Goal: Task Accomplishment & Management: Complete application form

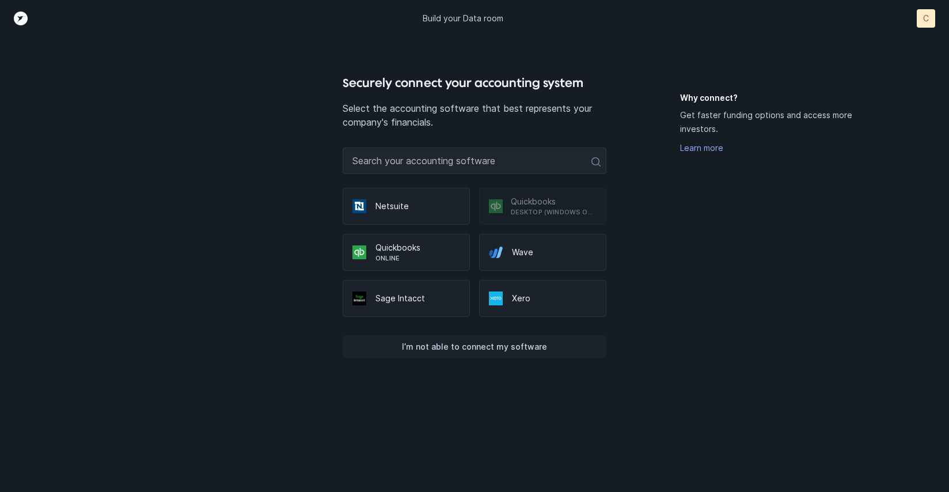
click at [534, 350] on p "I’m not able to connect my software" at bounding box center [474, 347] width 145 height 14
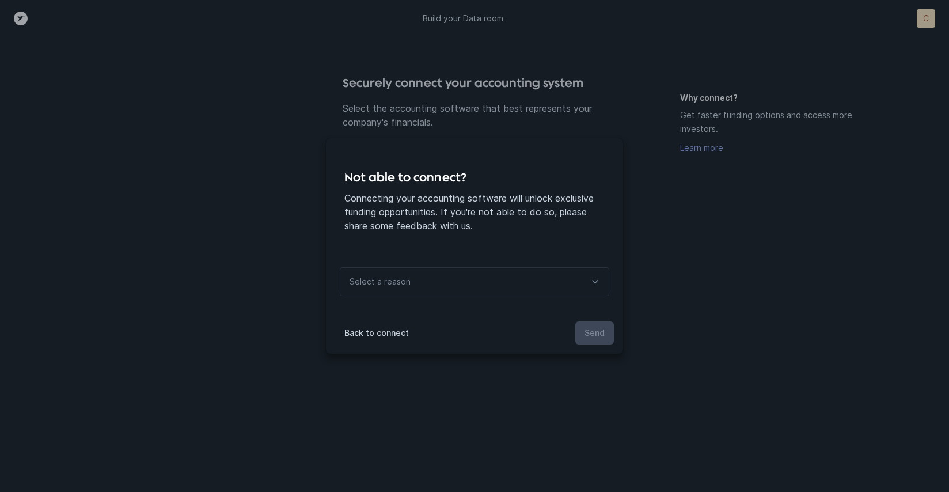
click at [477, 285] on div "Select a reason" at bounding box center [474, 281] width 269 height 29
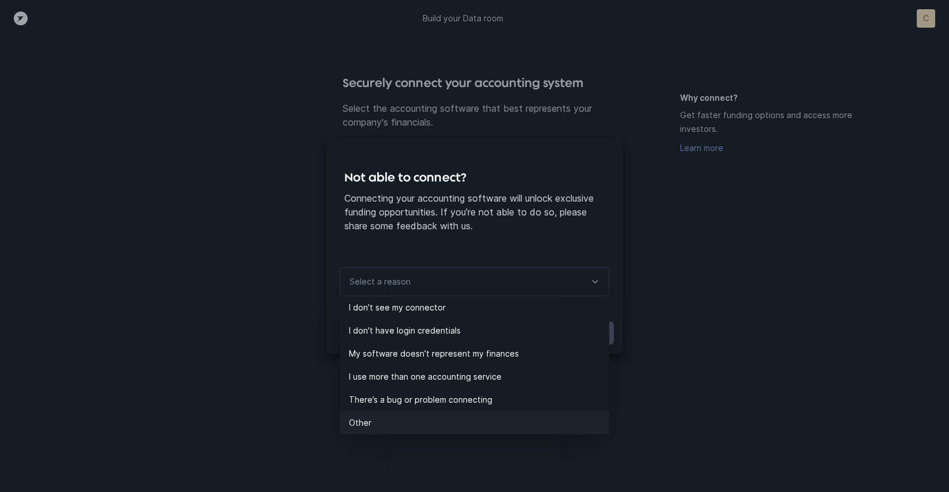
click at [470, 425] on p "Other" at bounding box center [479, 423] width 260 height 14
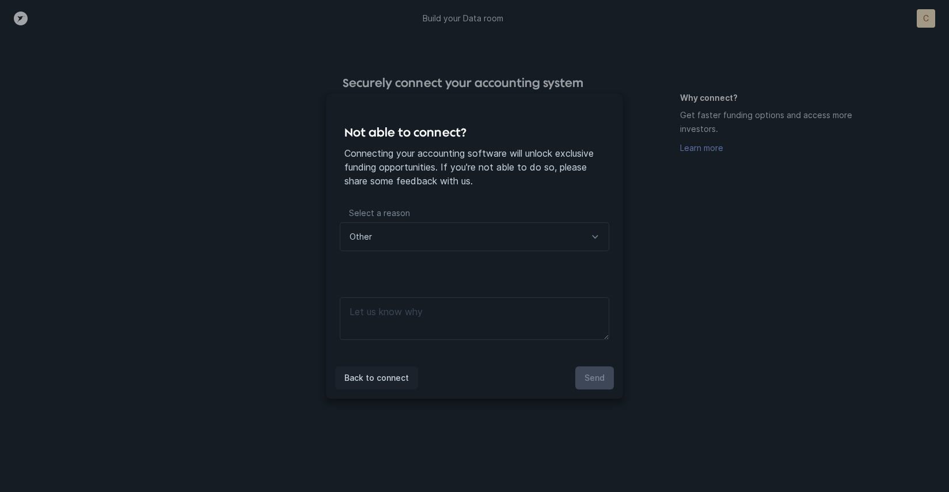
click at [390, 379] on p "Back to connect" at bounding box center [376, 378] width 64 height 14
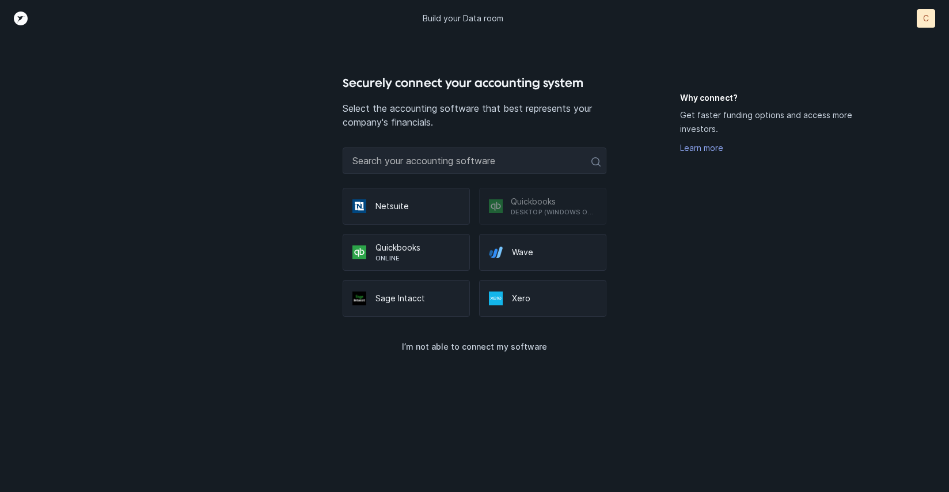
click at [389, 260] on p "Online" at bounding box center [417, 257] width 85 height 9
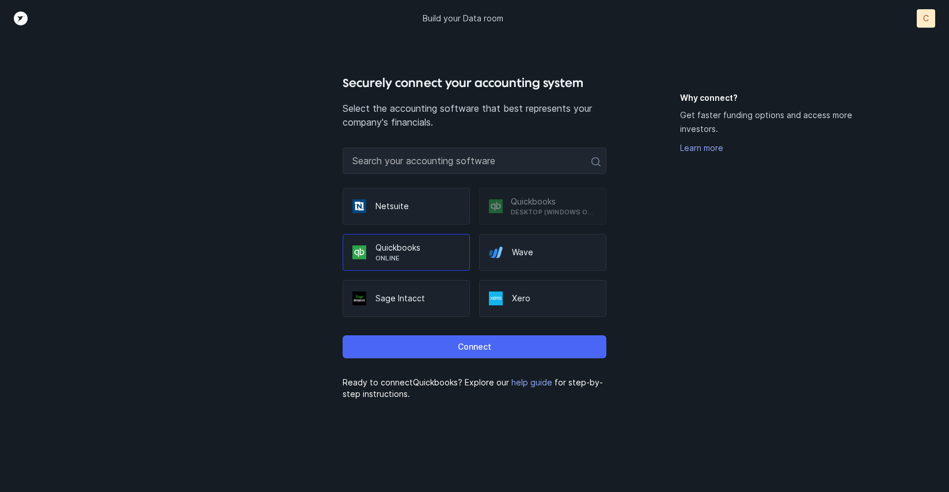
click at [442, 346] on button "Connect" at bounding box center [474, 346] width 264 height 23
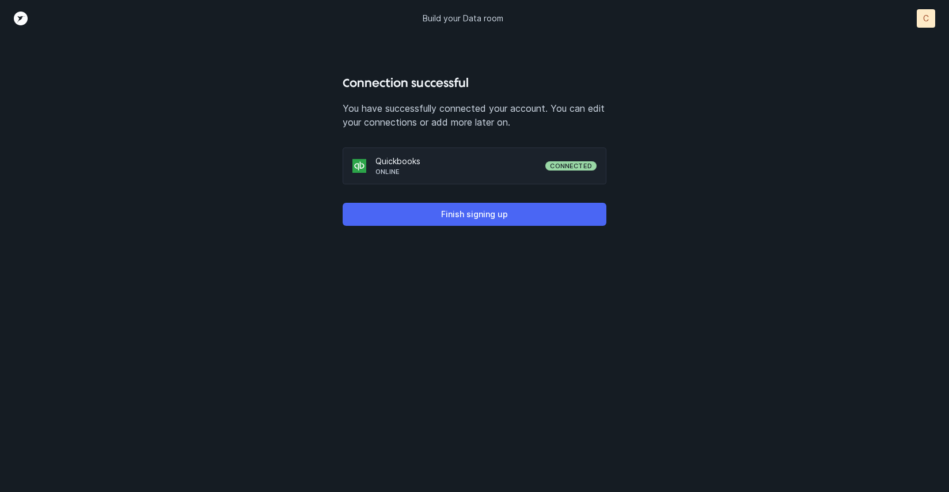
click at [400, 221] on button "Finish signing up" at bounding box center [474, 214] width 264 height 23
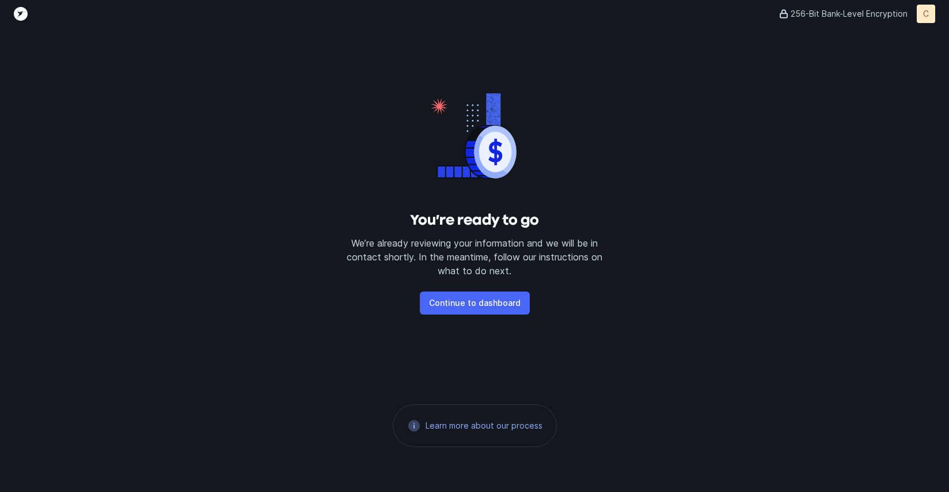
click at [471, 312] on button "Continue to dashboard" at bounding box center [475, 302] width 110 height 23
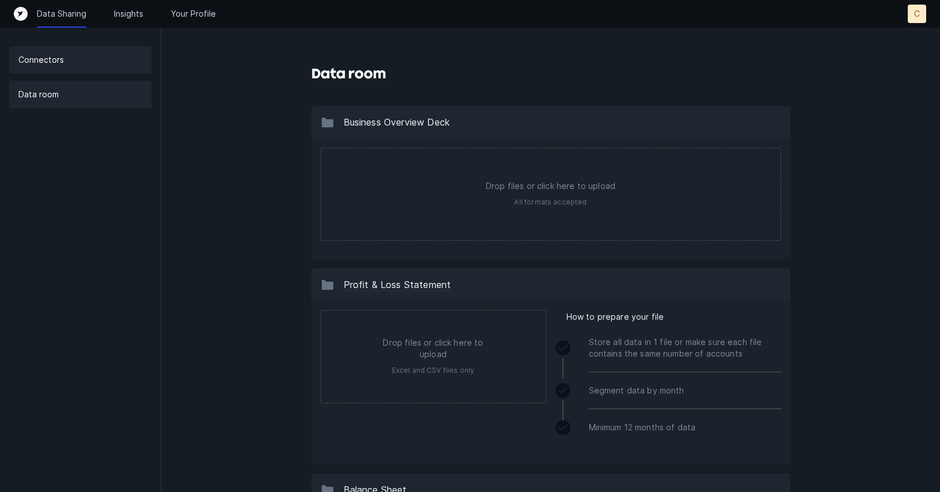
click at [55, 65] on p "Connectors" at bounding box center [40, 60] width 45 height 14
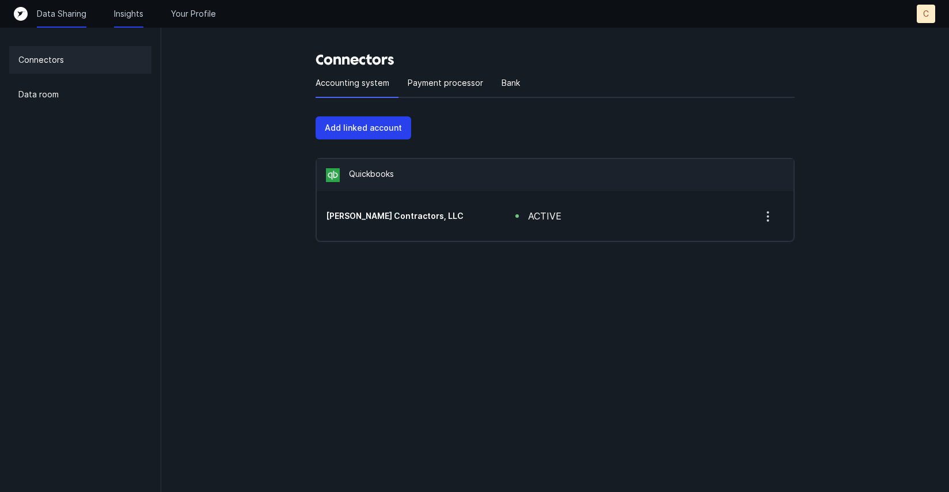
click at [120, 10] on p "Insights" at bounding box center [128, 14] width 29 height 12
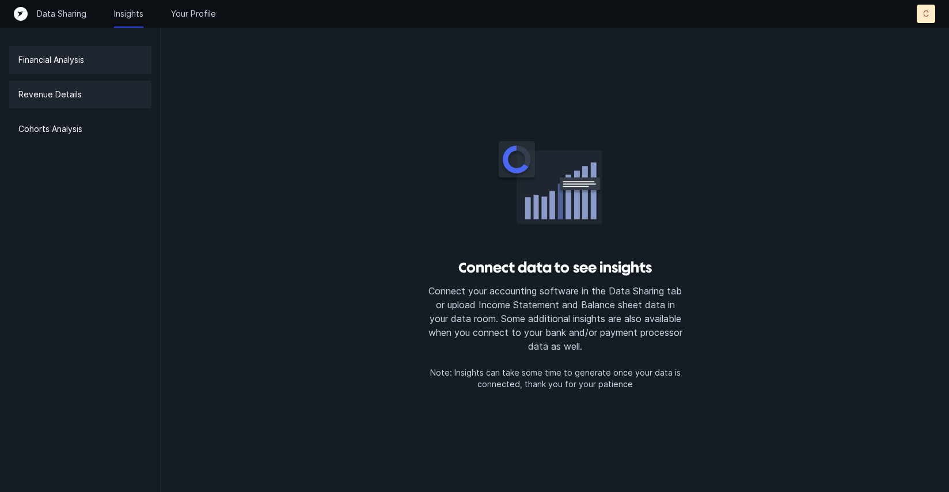
click at [88, 91] on div "Revenue Details" at bounding box center [80, 95] width 142 height 28
click at [90, 102] on div "Revenue Details" at bounding box center [80, 95] width 142 height 28
click at [67, 21] on div "Data Sharing Insights Your Profile C C" at bounding box center [474, 14] width 921 height 18
click at [67, 17] on p "Data Sharing" at bounding box center [61, 14] width 49 height 12
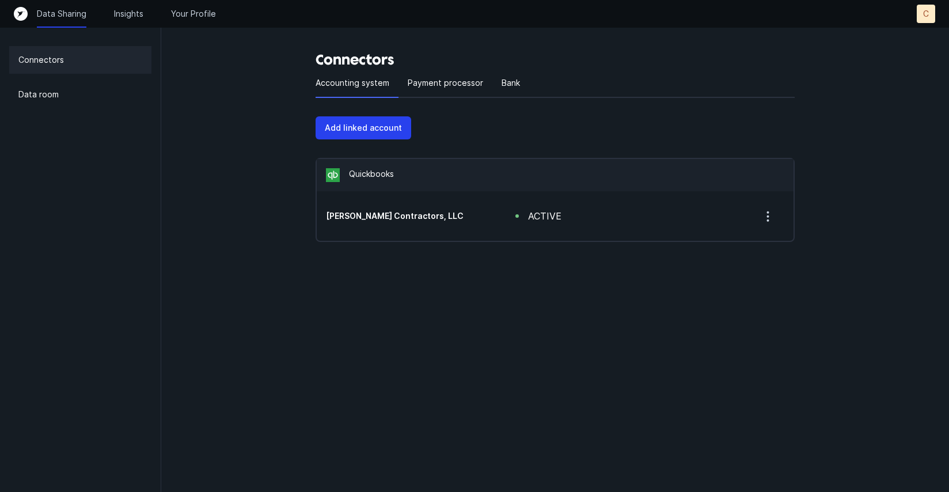
click at [63, 19] on p "Data Sharing" at bounding box center [61, 14] width 49 height 12
click at [15, 17] on icon "Top" at bounding box center [21, 14] width 14 height 14
